Goal: Information Seeking & Learning: Understand process/instructions

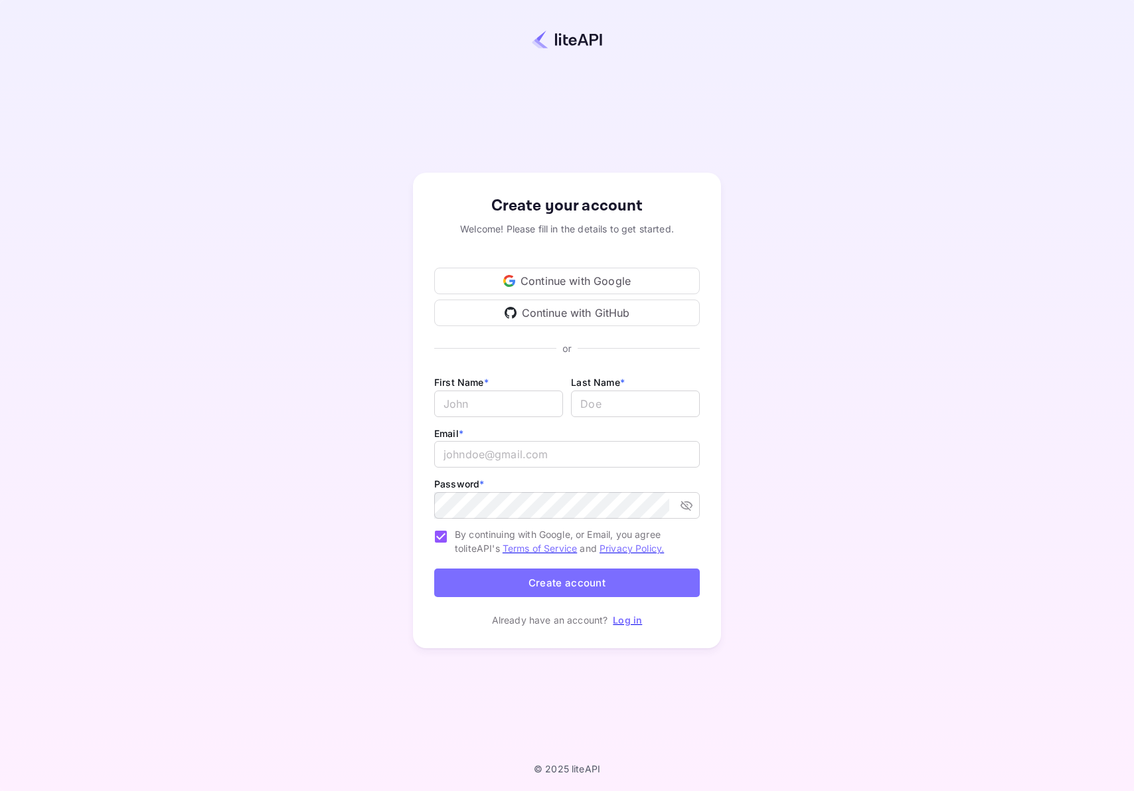
click at [580, 282] on div "Continue with Google" at bounding box center [567, 281] width 266 height 27
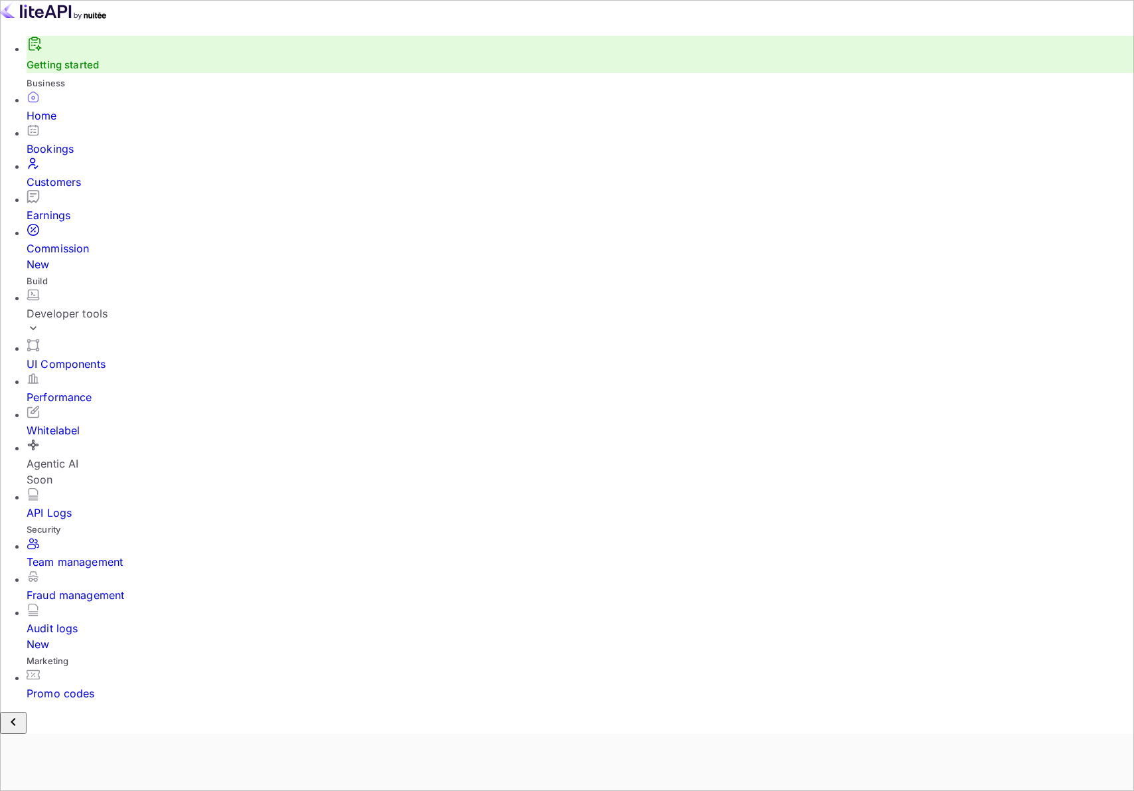
scroll to position [216, 301]
click at [86, 153] on div "Bookings" at bounding box center [581, 149] width 1108 height 16
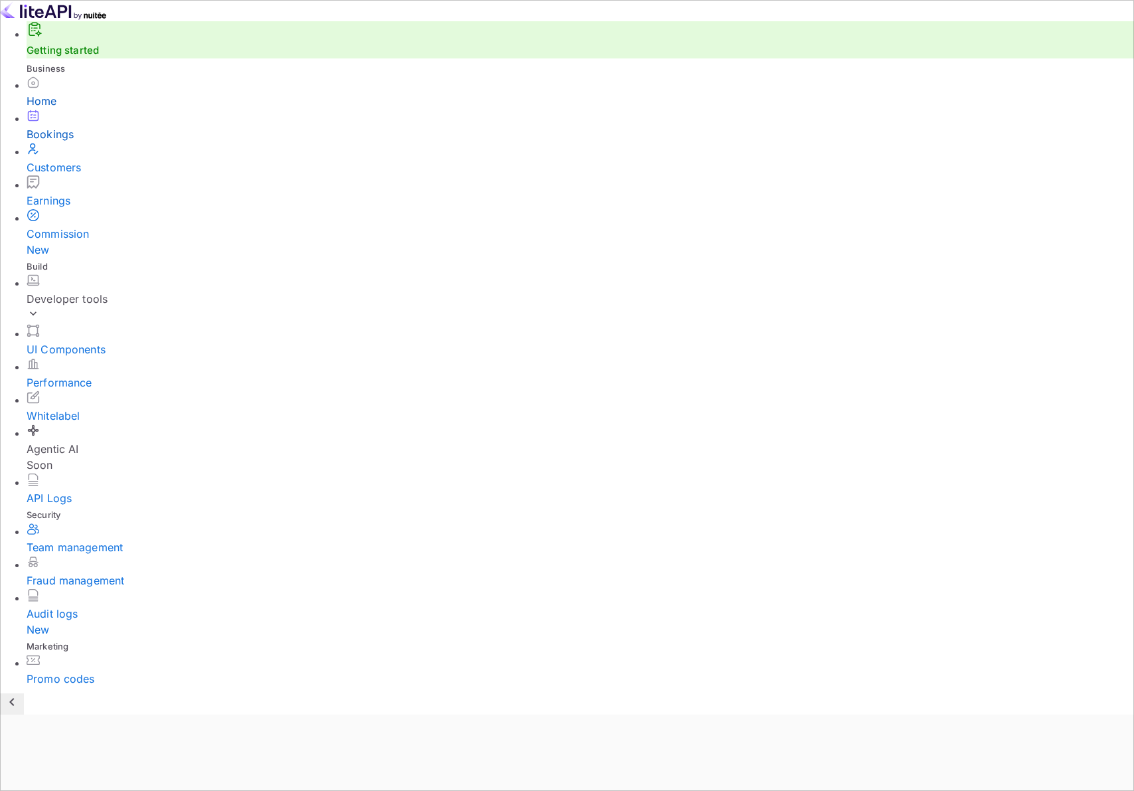
click at [90, 109] on div "Home" at bounding box center [581, 92] width 1108 height 33
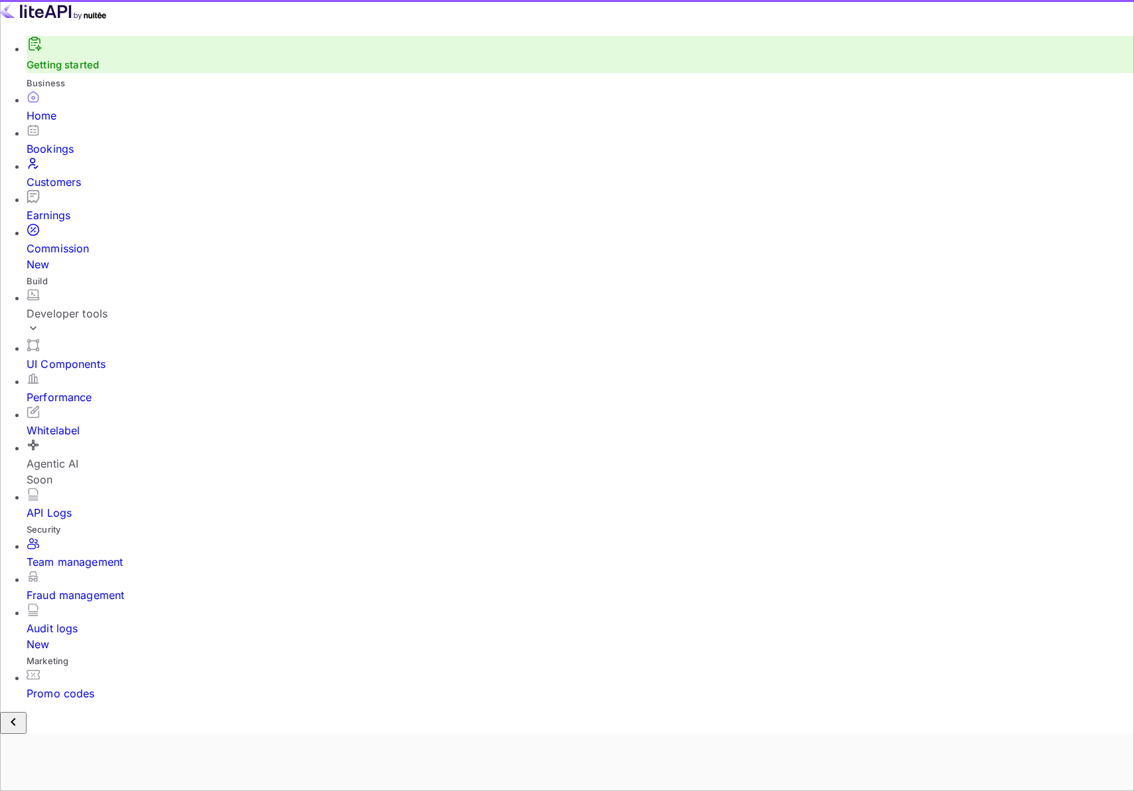
scroll to position [216, 301]
click at [81, 71] on link "Getting started" at bounding box center [63, 64] width 72 height 13
